Goal: Task Accomplishment & Management: Complete application form

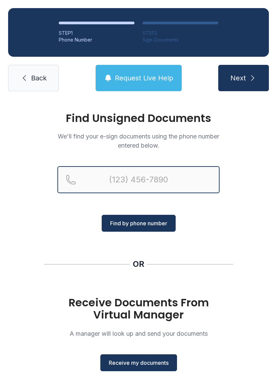
click at [104, 179] on input "Reservation phone number" at bounding box center [138, 179] width 162 height 27
type input "[PHONE_NUMBER]"
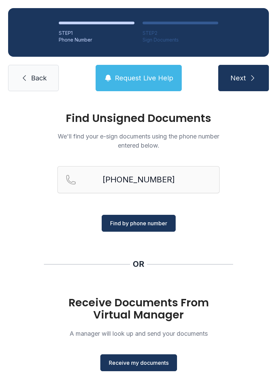
click at [239, 78] on span "Next" at bounding box center [239, 77] width 16 height 9
click at [129, 365] on span "Receive my documents" at bounding box center [139, 363] width 60 height 8
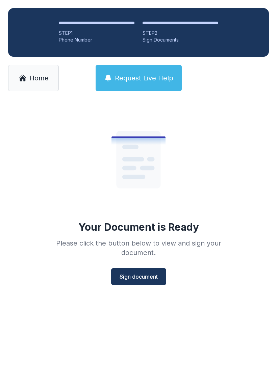
click at [132, 277] on span "Sign document" at bounding box center [139, 277] width 38 height 8
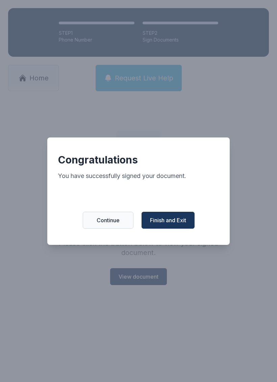
click at [169, 221] on span "Finish and Exit" at bounding box center [168, 220] width 36 height 8
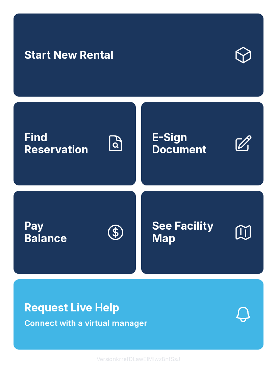
click at [179, 151] on span "E-Sign Document" at bounding box center [190, 144] width 76 height 25
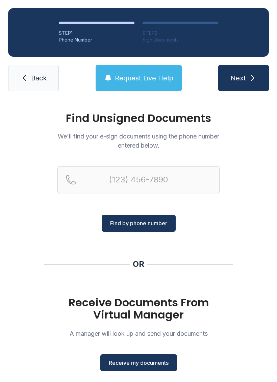
click at [125, 345] on div "Receive Documents From Virtual Manager A manager will look up and send your doc…" at bounding box center [138, 334] width 162 height 75
click at [132, 363] on span "Receive my documents" at bounding box center [139, 363] width 60 height 8
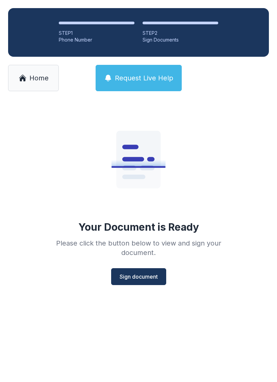
click at [126, 278] on span "Sign document" at bounding box center [139, 277] width 38 height 8
